Goal: Information Seeking & Learning: Find specific fact

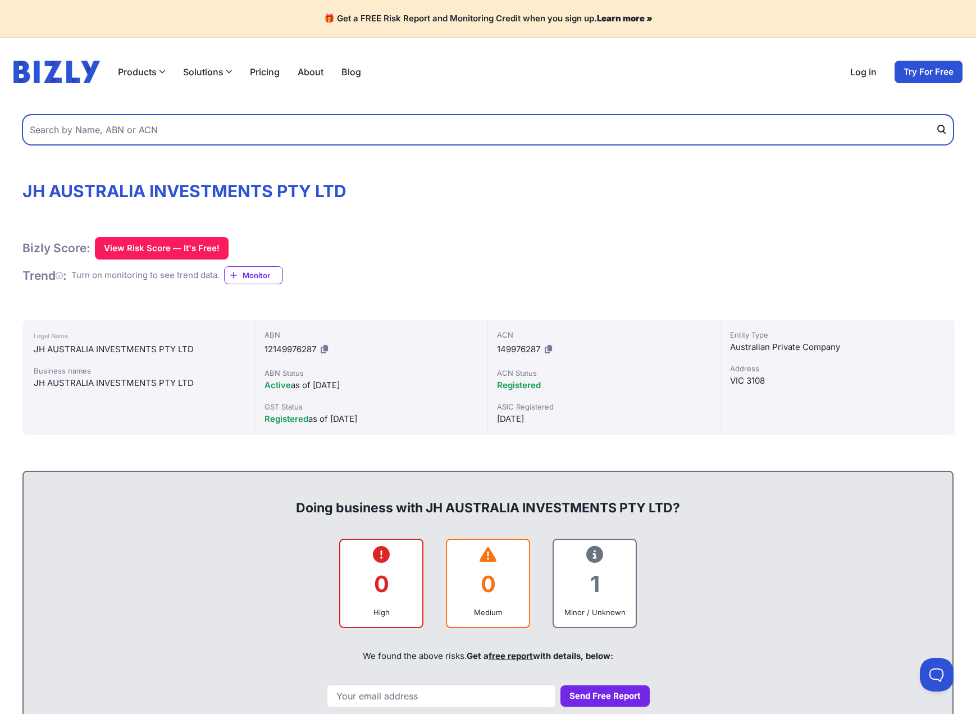
click at [184, 116] on input "text" at bounding box center [487, 130] width 931 height 30
type input "73650914042"
click at [935, 115] on button "submit" at bounding box center [944, 130] width 18 height 30
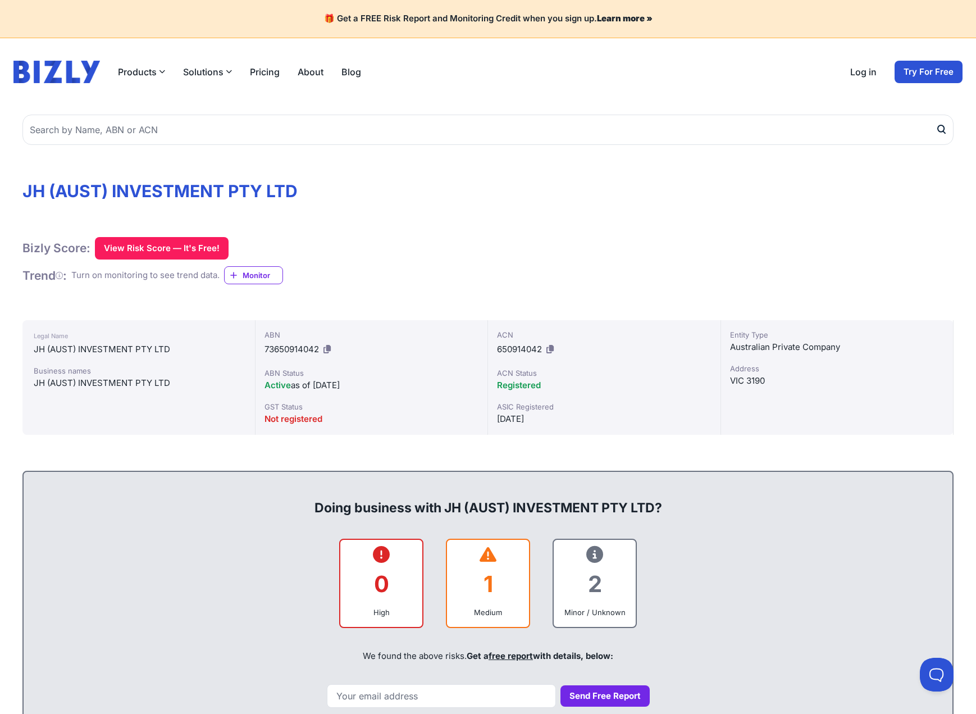
scroll to position [112, 0]
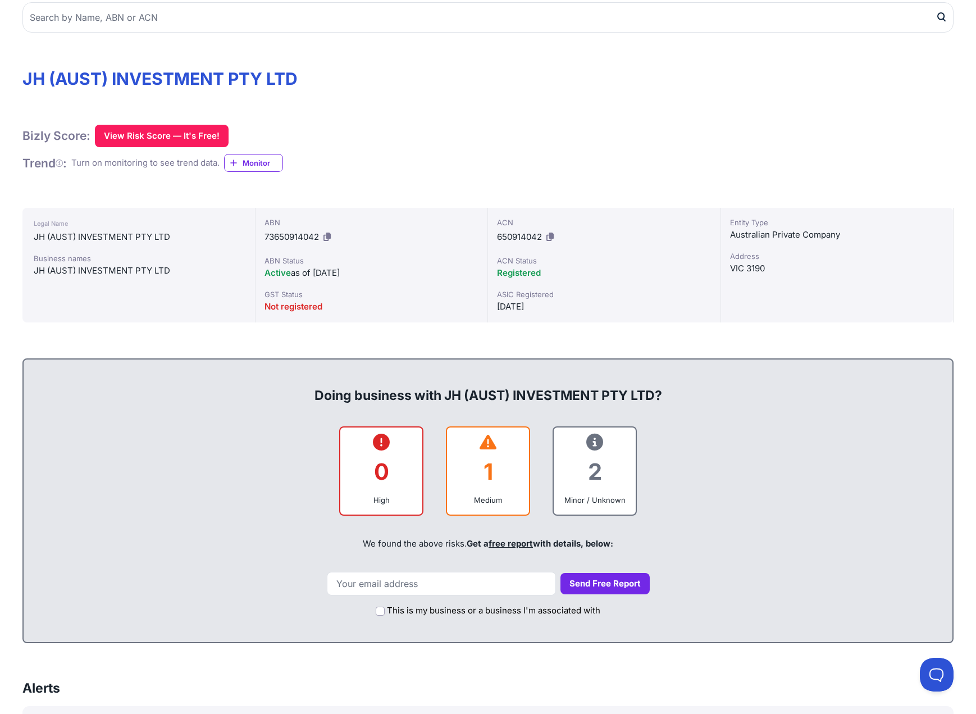
click at [479, 472] on div "1" at bounding box center [488, 471] width 64 height 45
